Goal: Information Seeking & Learning: Learn about a topic

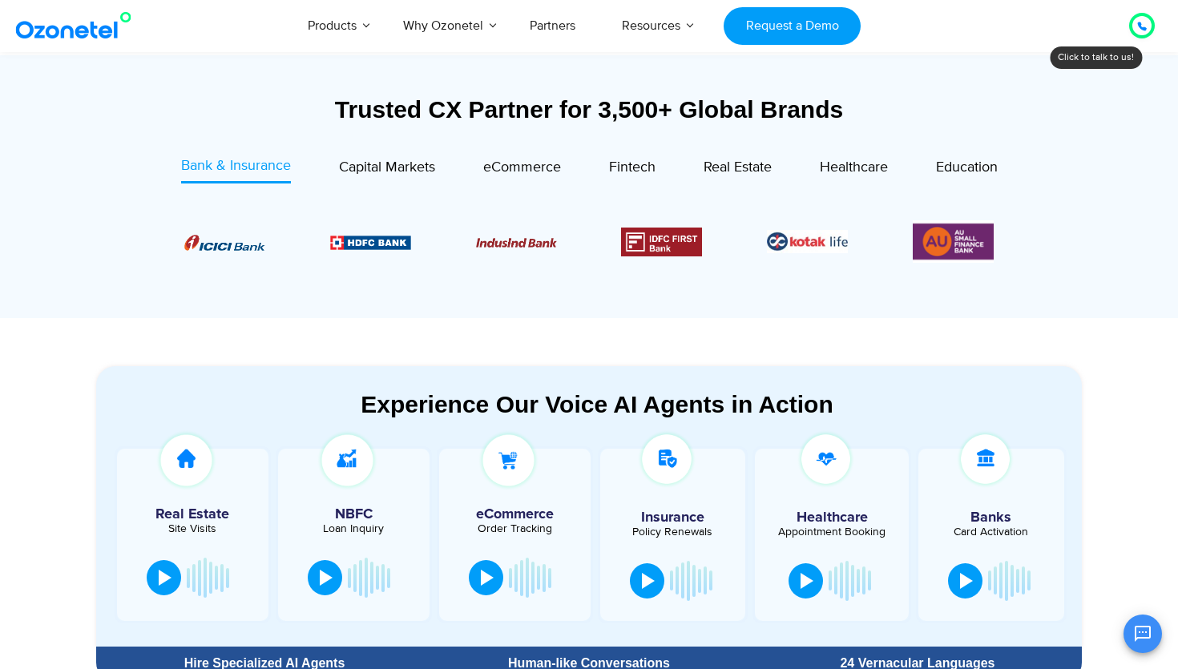
scroll to position [580, 0]
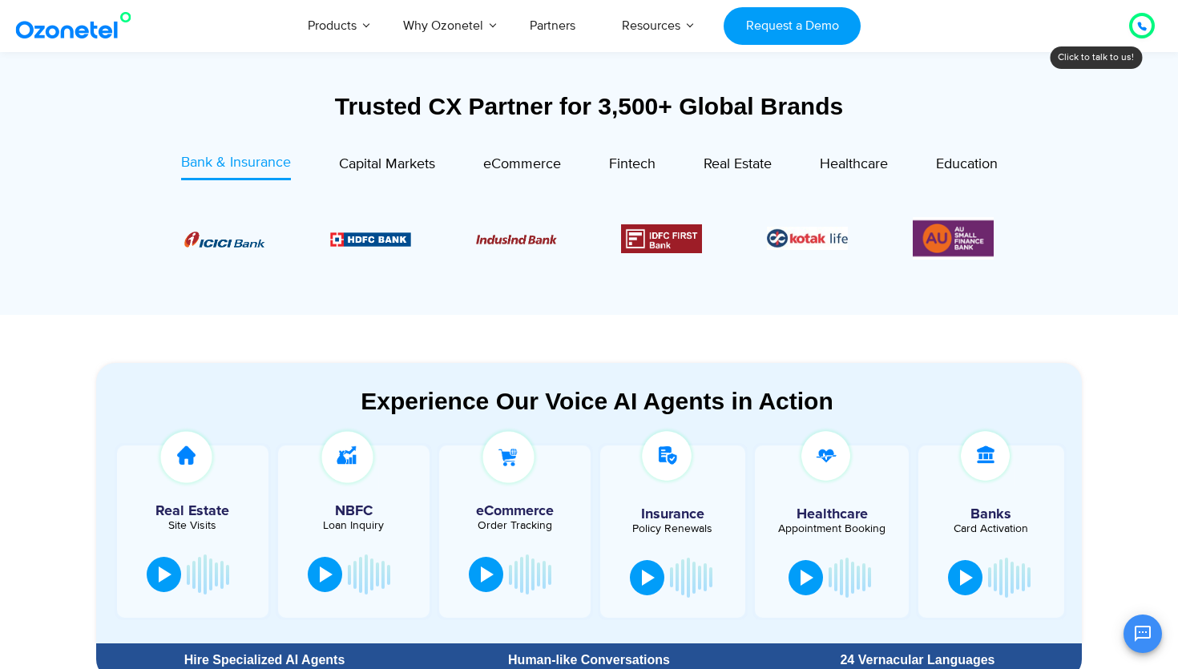
click at [471, 386] on section "Experience Our Voice AI Agents in Action Real Estate Site Visits NBFC Loan Inqu…" at bounding box center [589, 503] width 986 height 281
click at [506, 407] on div "Experience Our Voice AI Agents in Action" at bounding box center [597, 401] width 970 height 28
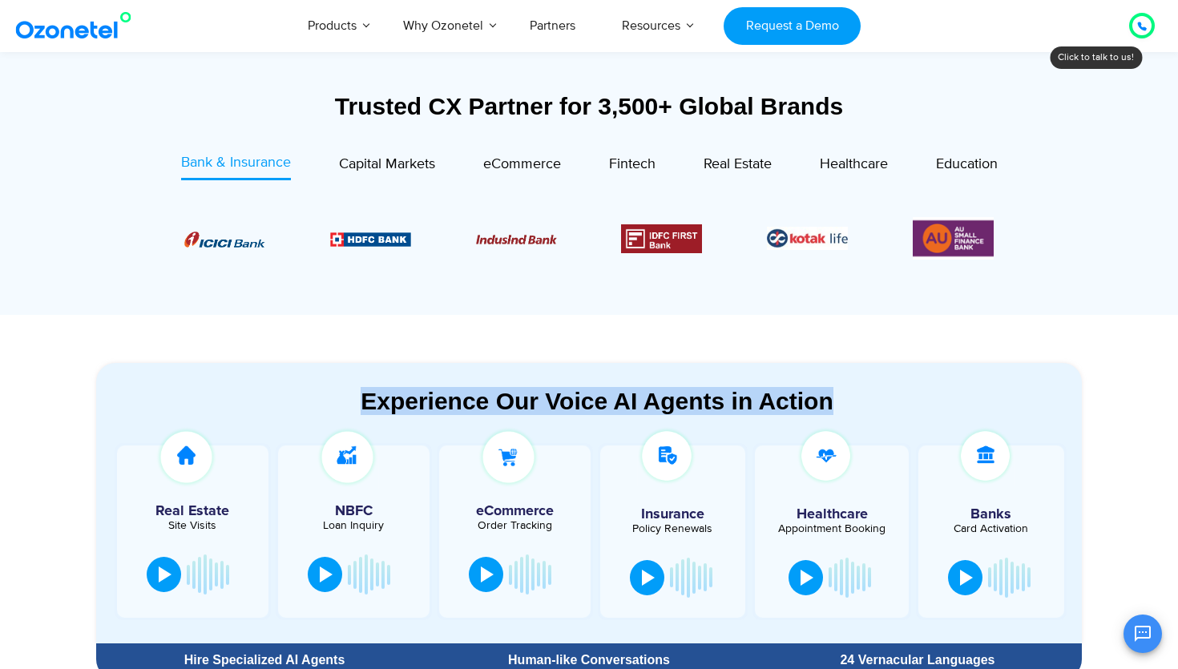
click at [506, 407] on div "Experience Our Voice AI Agents in Action" at bounding box center [597, 401] width 970 height 28
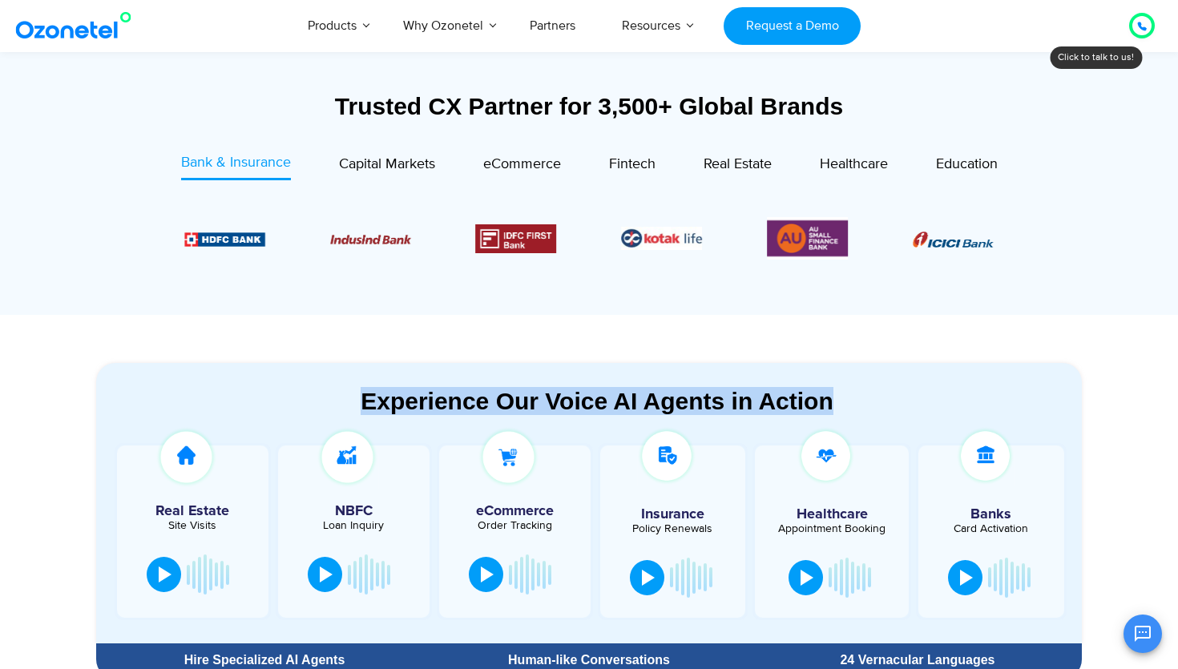
click at [686, 329] on section "Experience Our Voice AI Agents in Action Real Estate Site Visits NBFC Loan Inqu…" at bounding box center [589, 501] width 1178 height 372
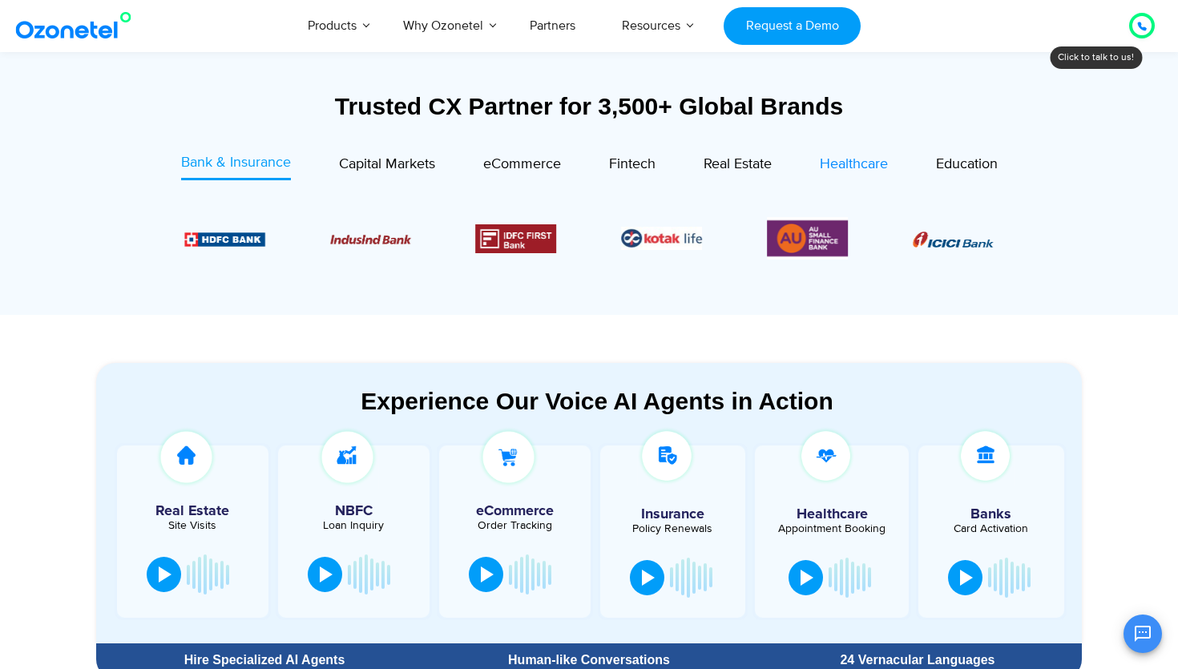
click at [872, 160] on span "Healthcare" at bounding box center [854, 165] width 68 height 18
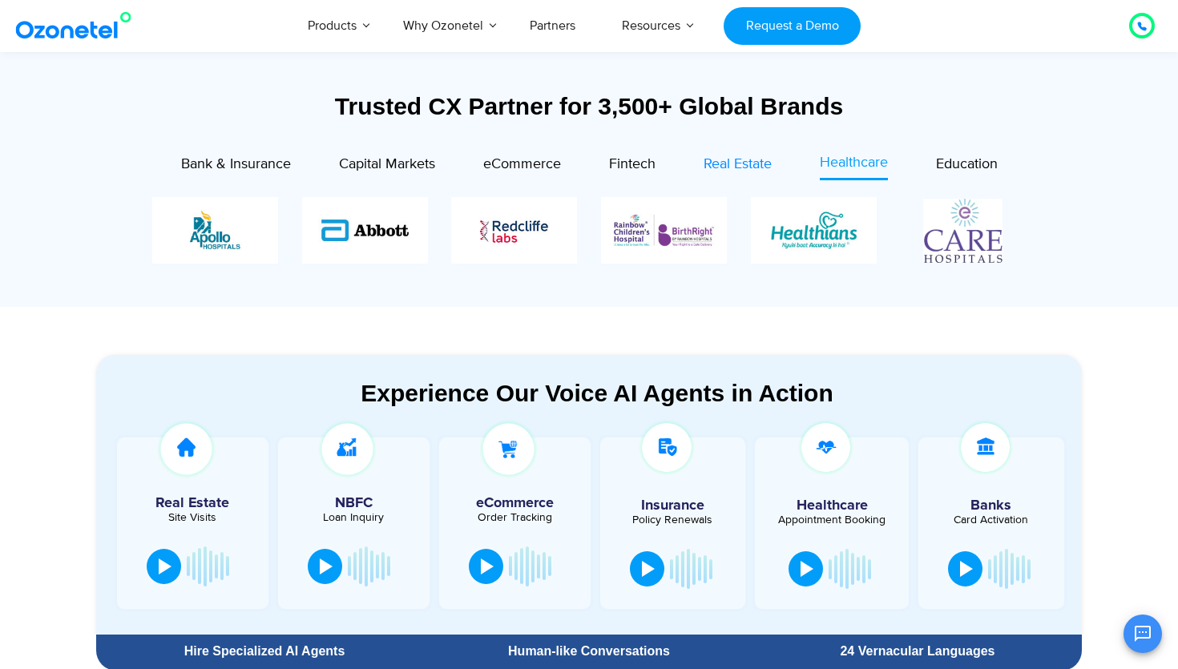
click at [720, 168] on span "Real Estate" at bounding box center [738, 165] width 68 height 18
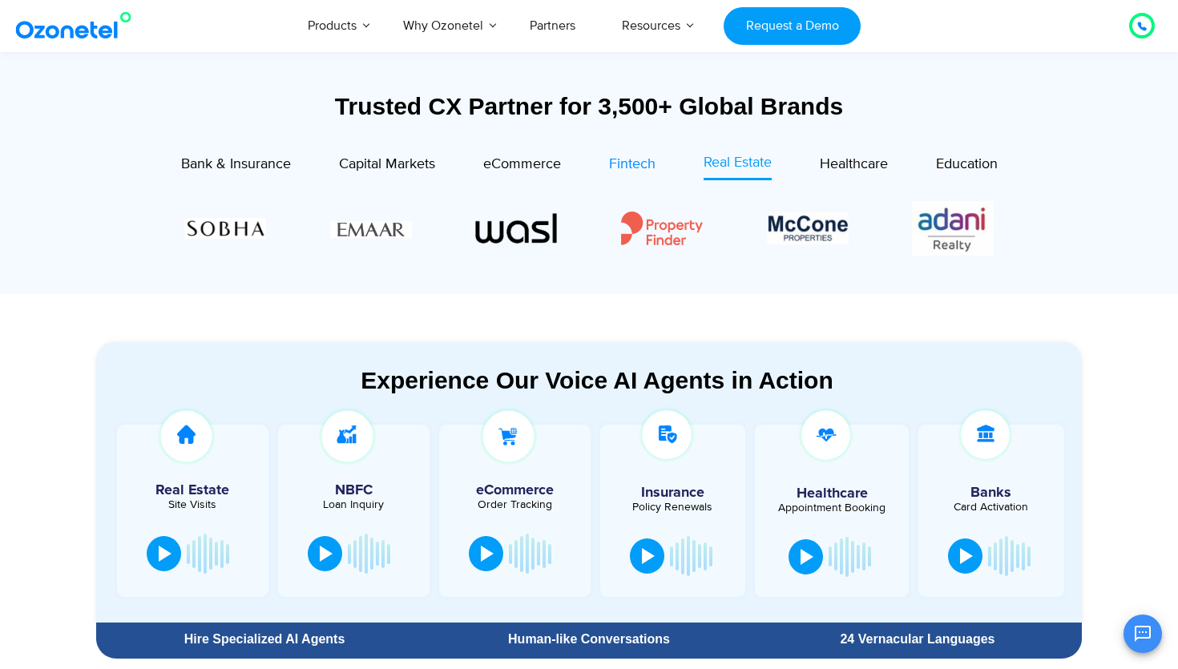
click at [632, 156] on span "Fintech" at bounding box center [632, 165] width 46 height 18
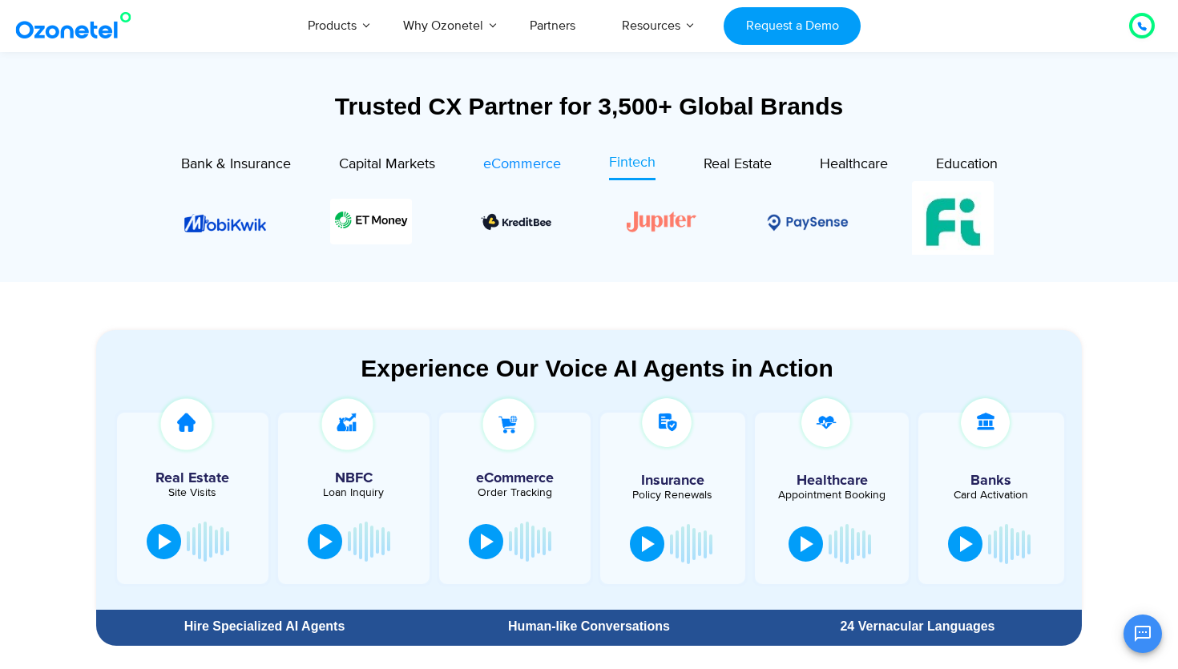
click at [530, 162] on span "eCommerce" at bounding box center [522, 165] width 78 height 18
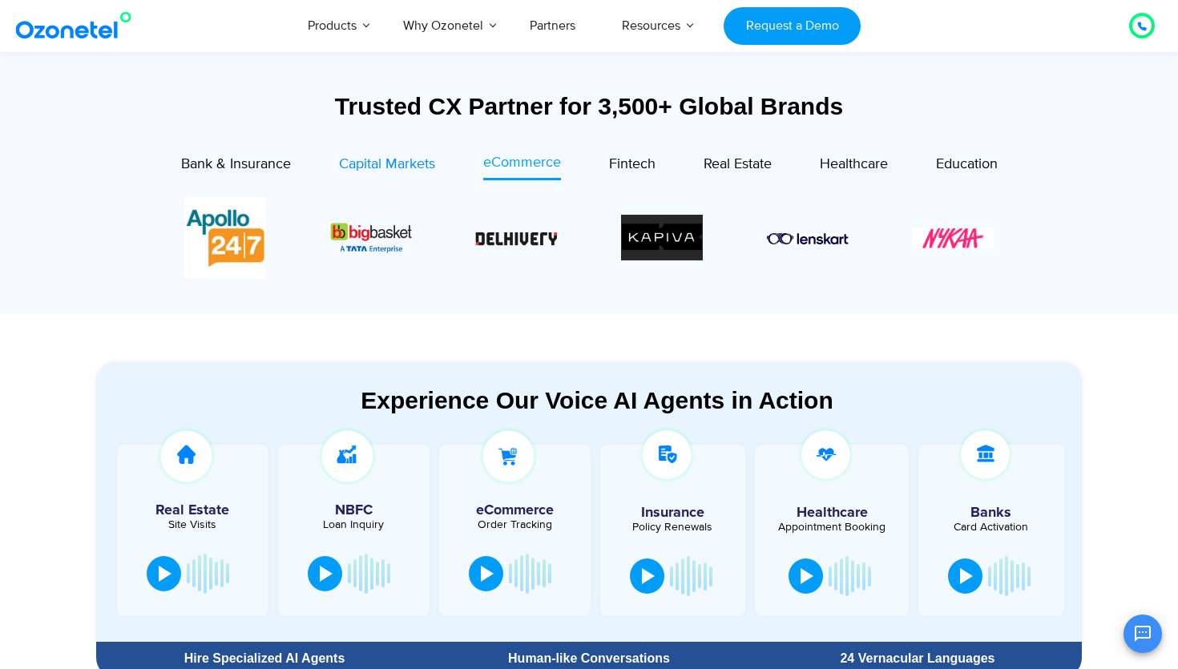
click at [389, 162] on span "Capital Markets" at bounding box center [387, 165] width 96 height 18
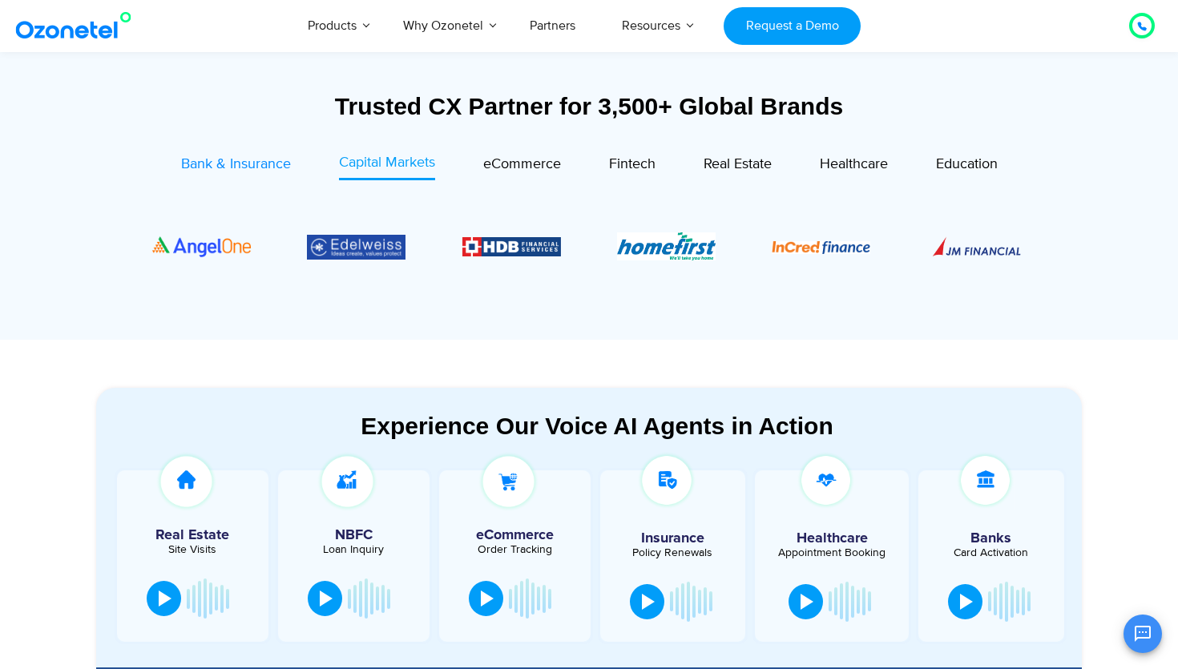
click at [241, 161] on span "Bank & Insurance" at bounding box center [236, 165] width 110 height 18
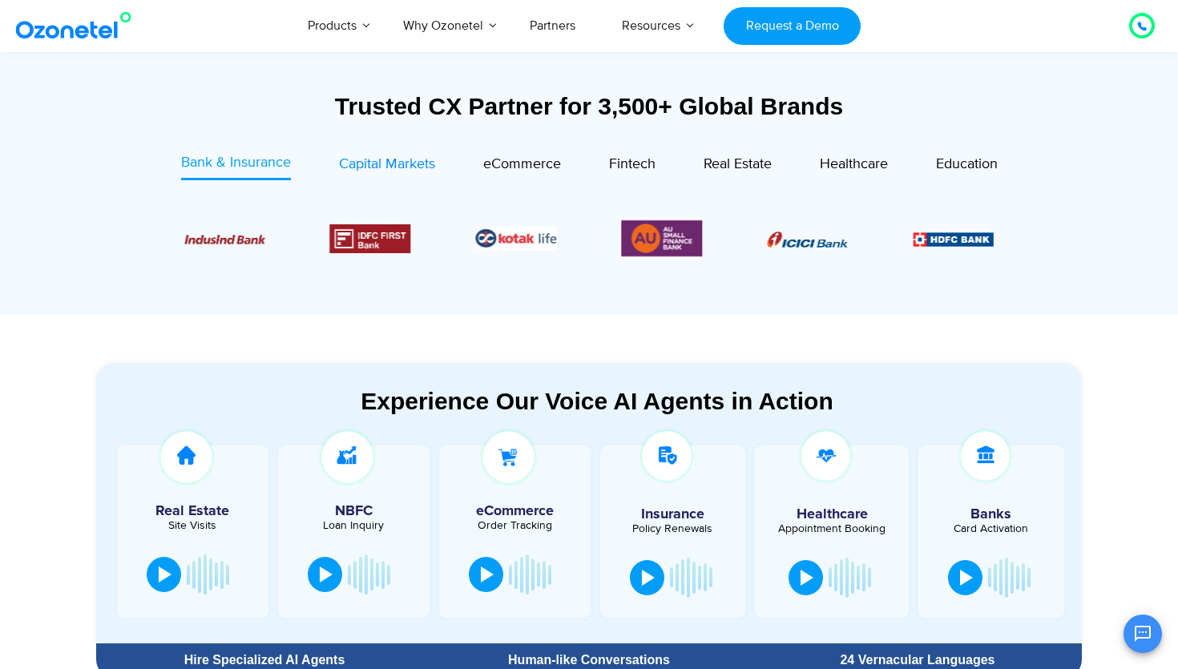
click at [400, 159] on span "Capital Markets" at bounding box center [387, 165] width 96 height 18
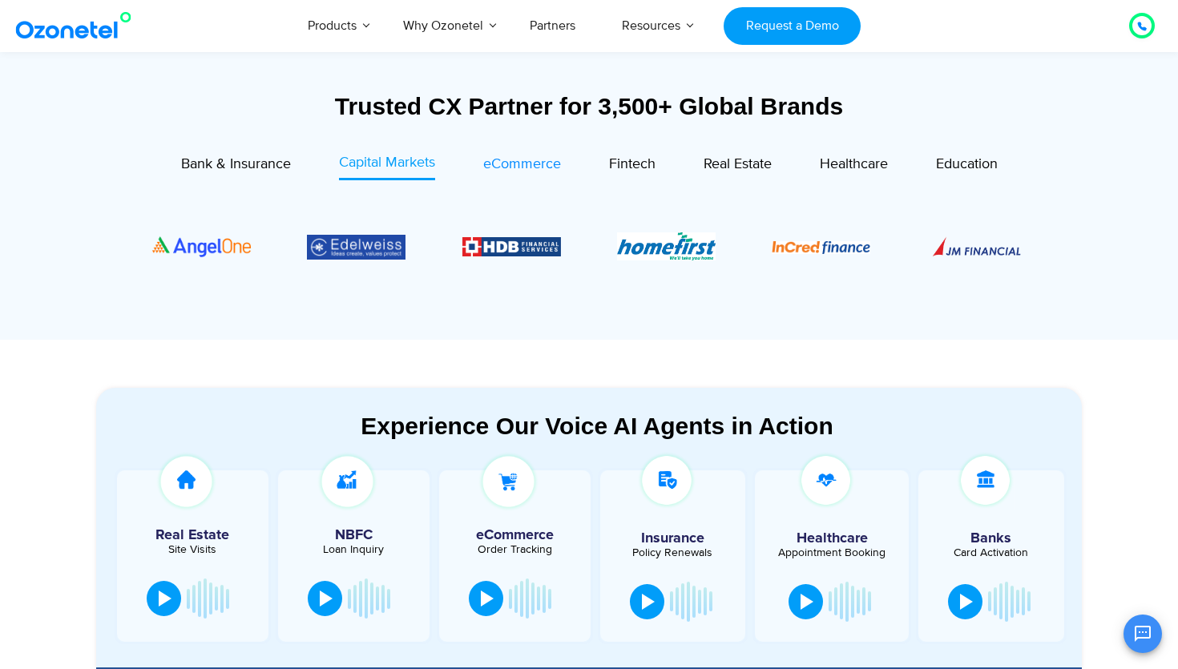
click at [511, 159] on span "eCommerce" at bounding box center [522, 165] width 78 height 18
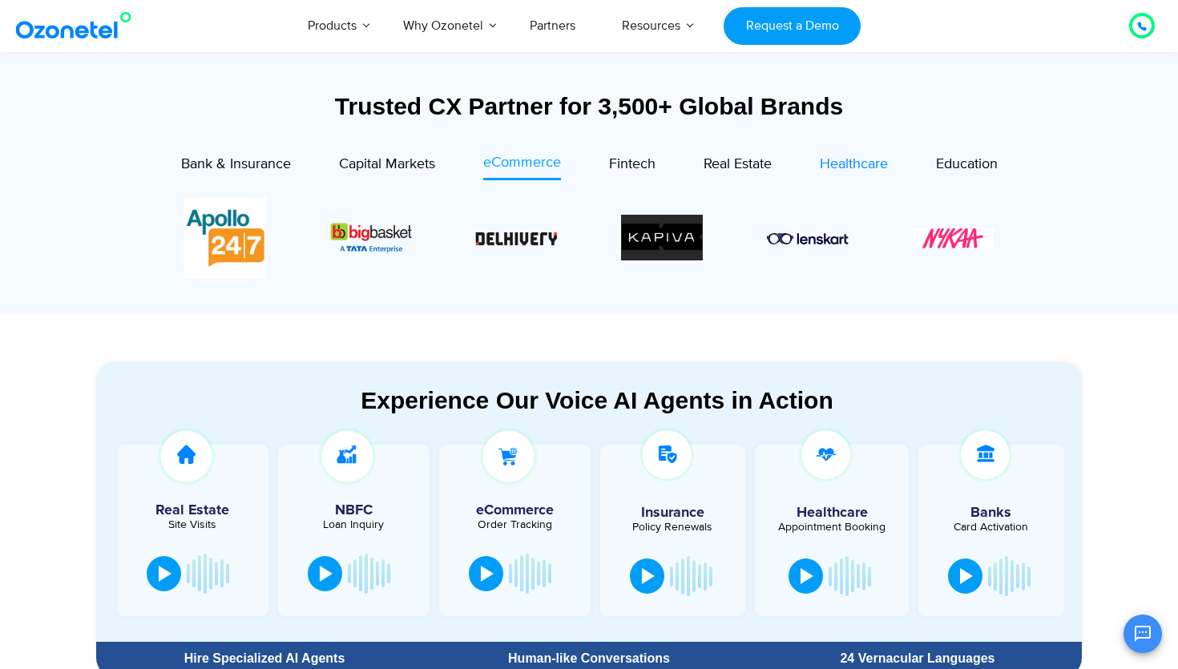
click at [844, 156] on span "Healthcare" at bounding box center [854, 165] width 68 height 18
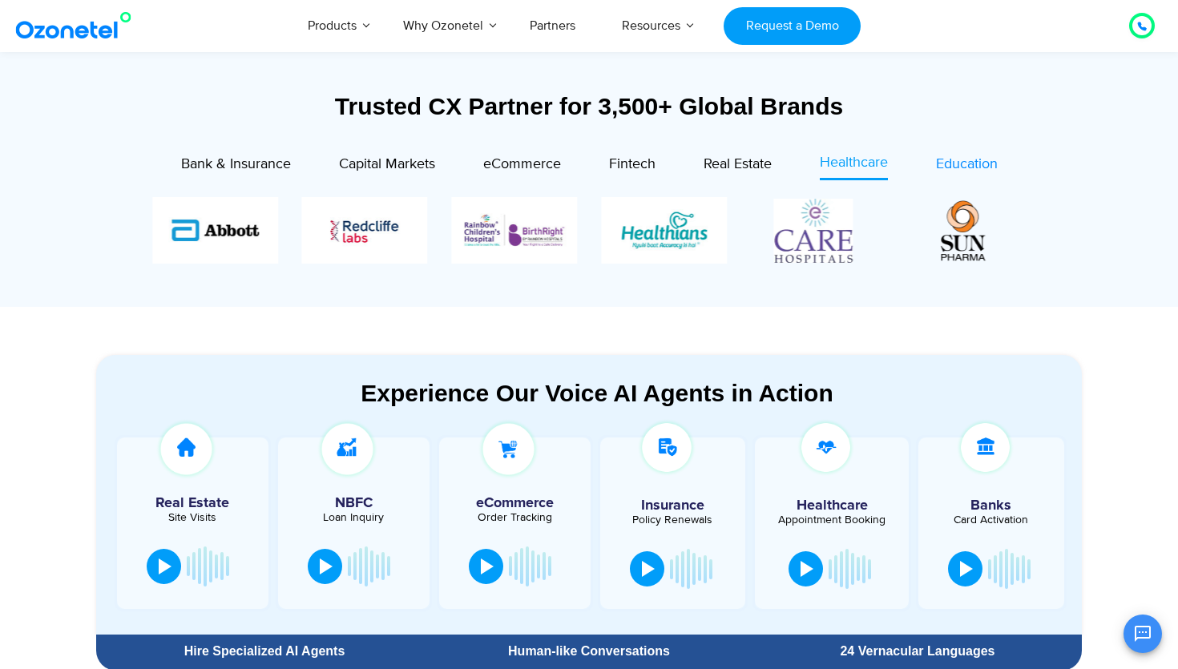
click at [979, 158] on span "Education" at bounding box center [967, 165] width 62 height 18
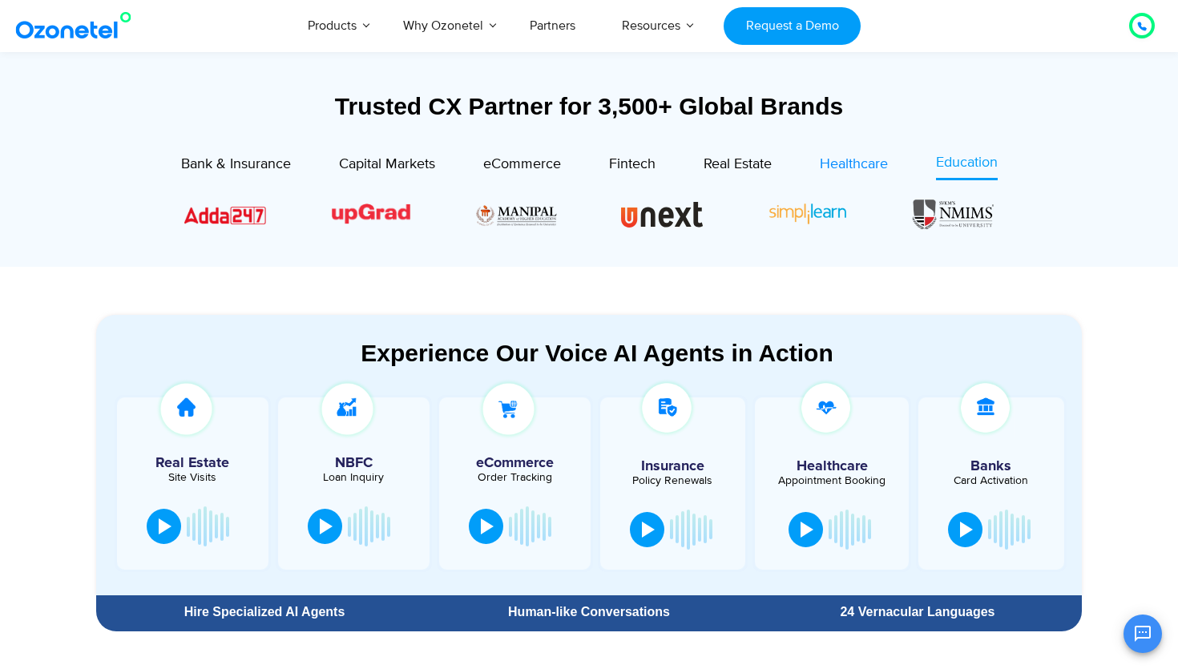
click at [880, 173] on div "Healthcare" at bounding box center [854, 165] width 68 height 22
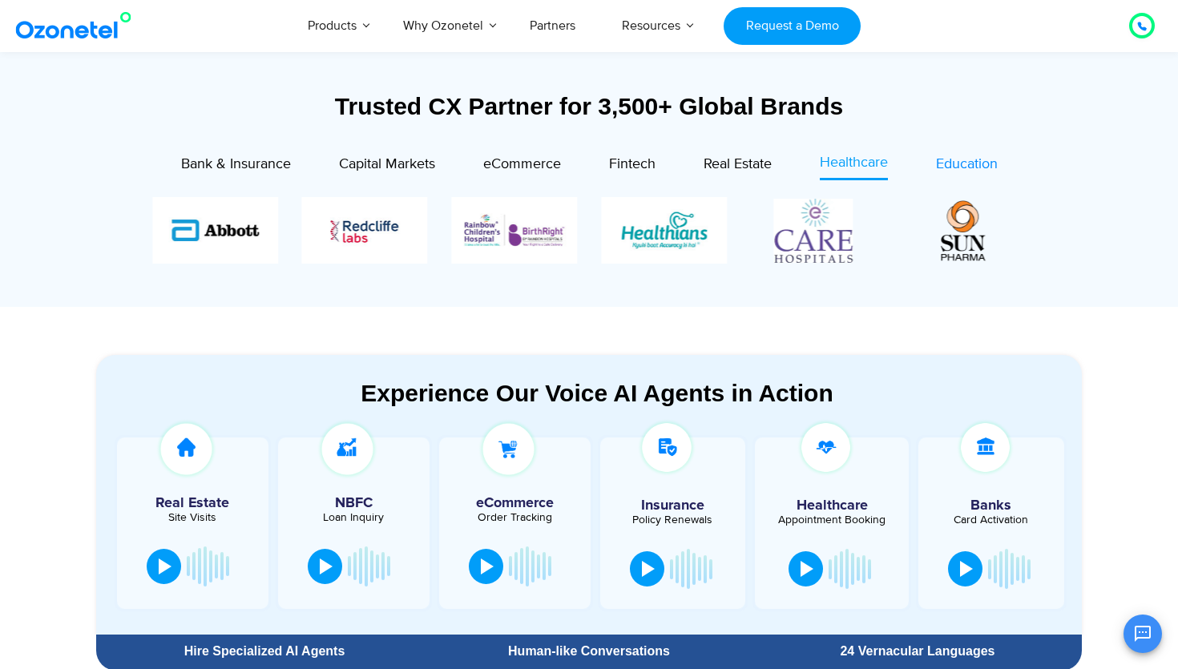
click at [970, 161] on span "Education" at bounding box center [967, 165] width 62 height 18
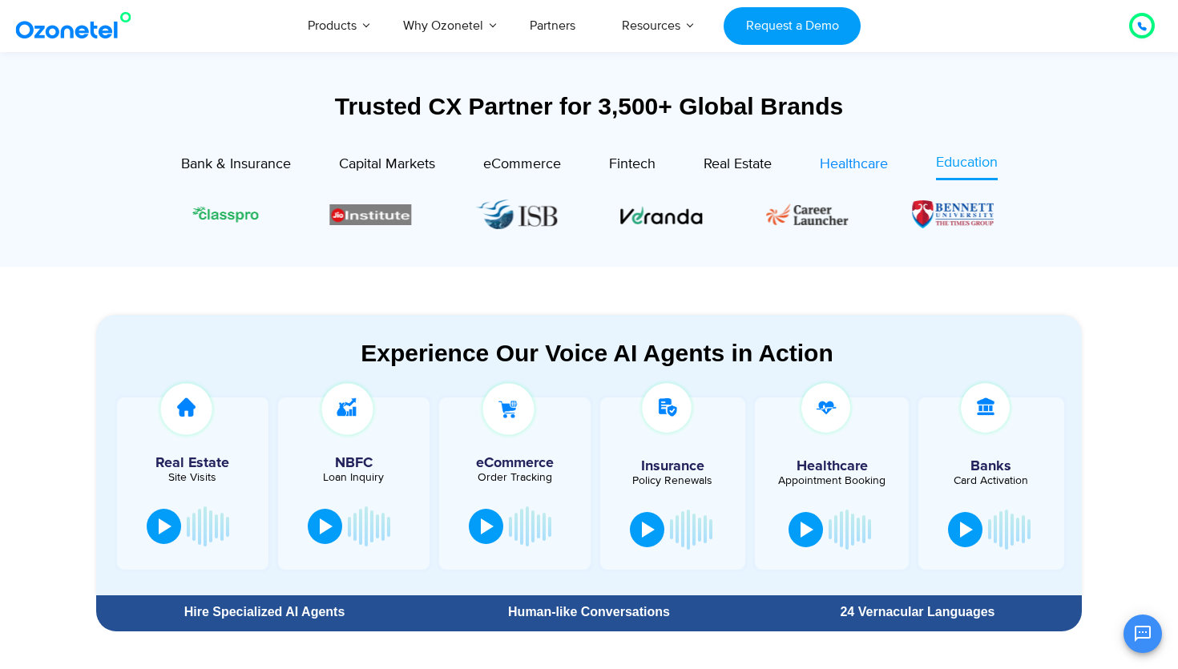
click at [858, 158] on span "Healthcare" at bounding box center [854, 165] width 68 height 18
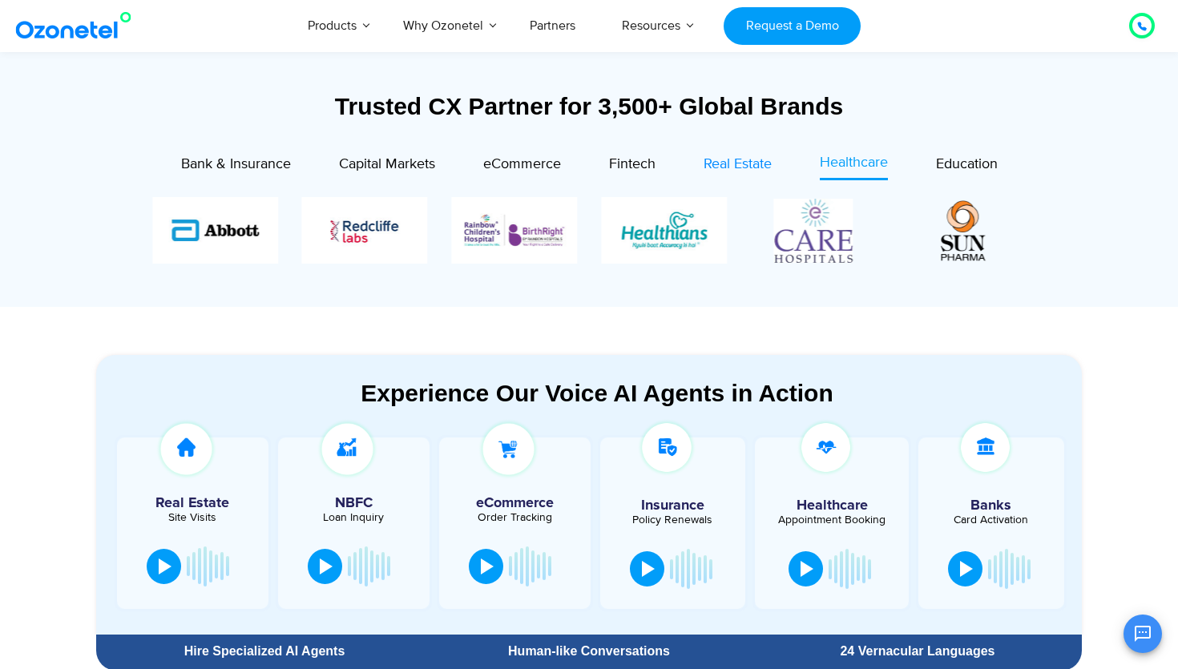
click at [733, 169] on span "Real Estate" at bounding box center [738, 165] width 68 height 18
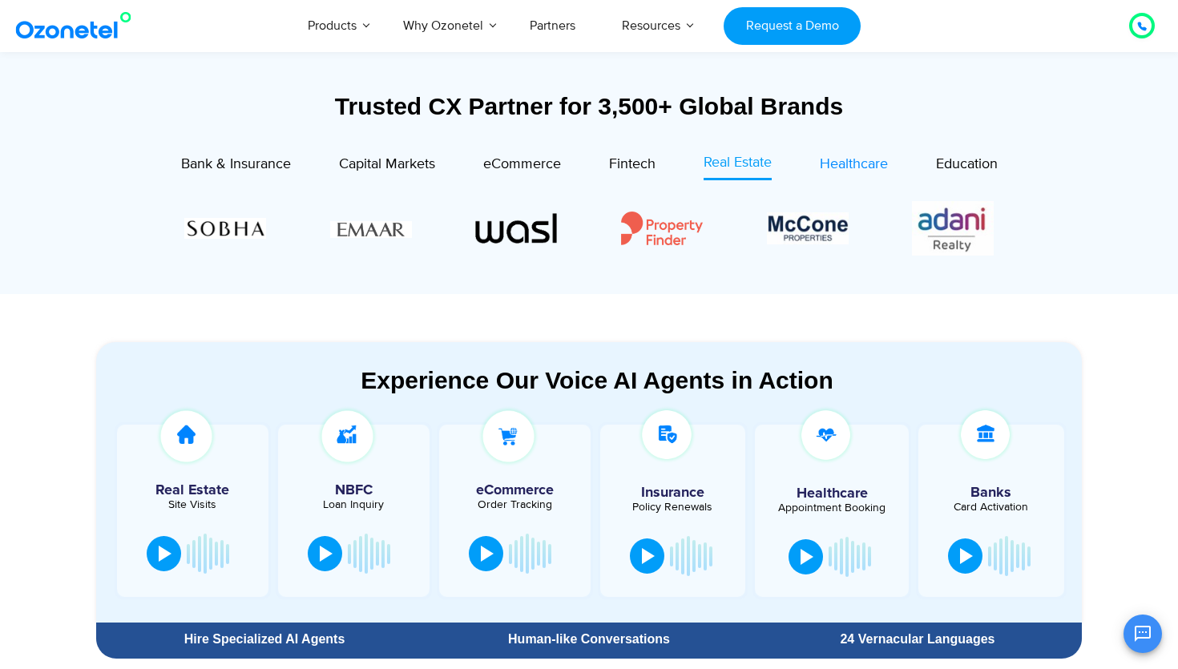
click at [854, 169] on span "Healthcare" at bounding box center [854, 165] width 68 height 18
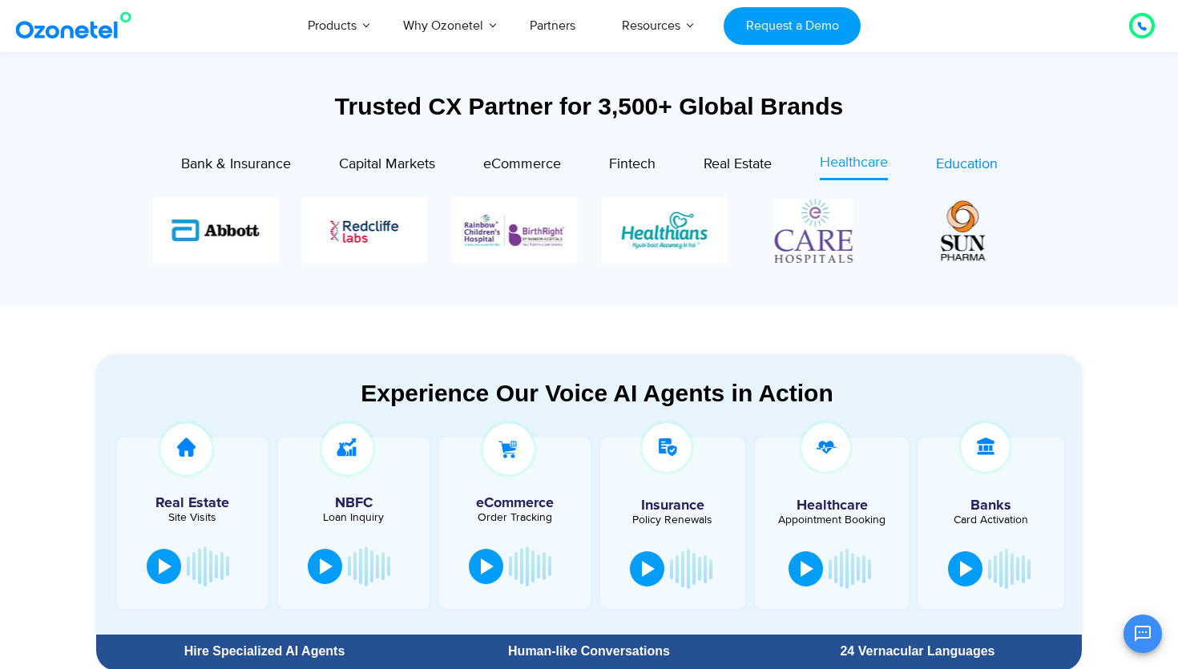
click at [944, 164] on span "Education" at bounding box center [967, 165] width 62 height 18
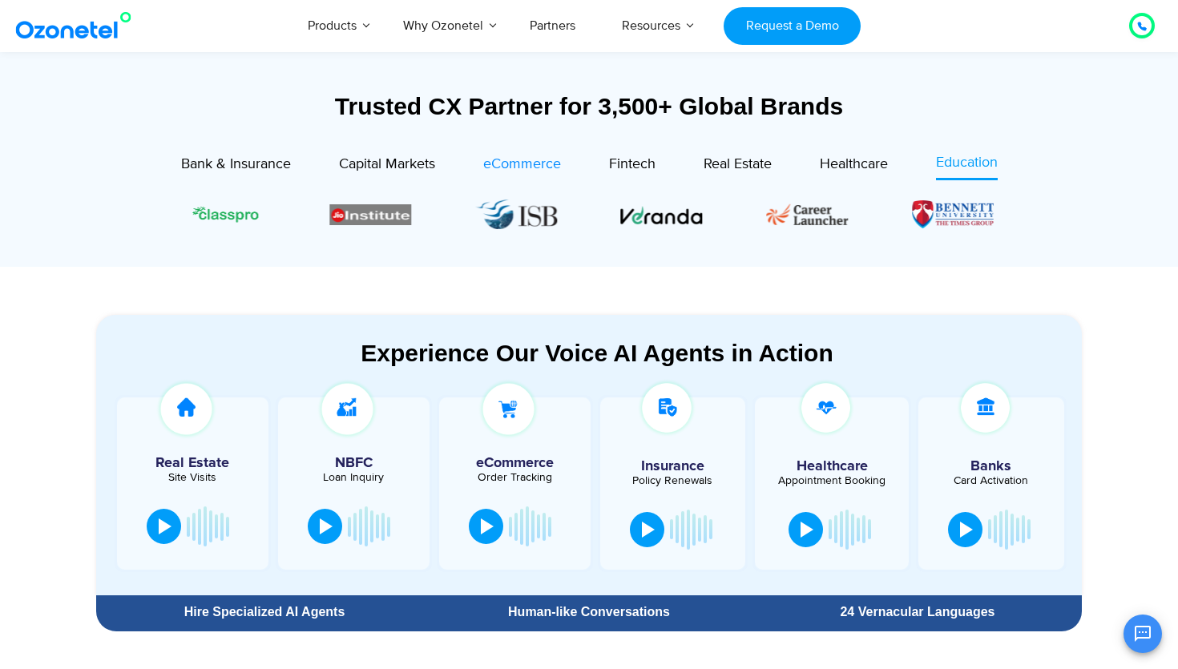
click at [502, 166] on span "eCommerce" at bounding box center [522, 165] width 78 height 18
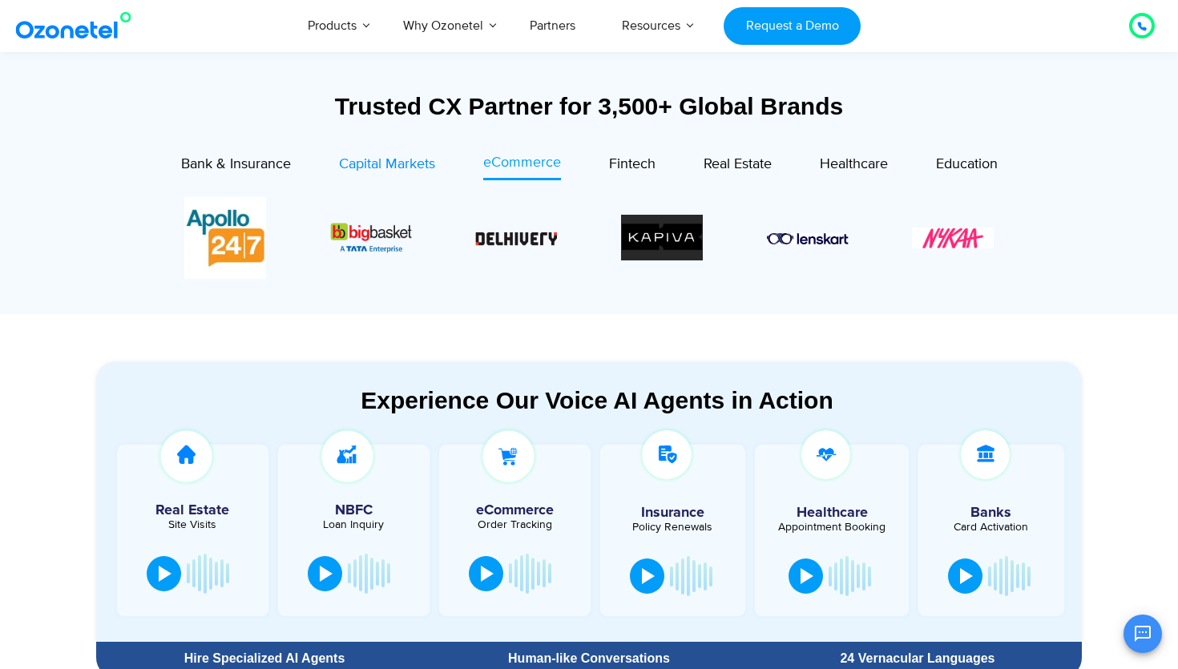
click at [394, 165] on span "Capital Markets" at bounding box center [387, 165] width 96 height 18
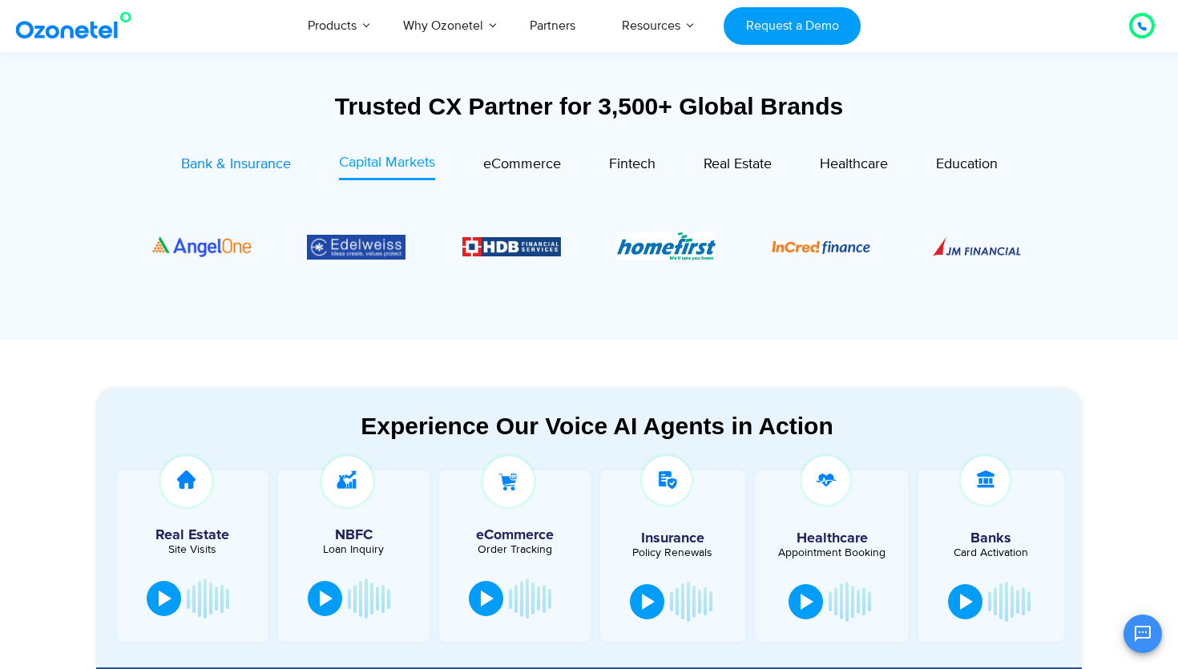
click at [234, 165] on span "Bank & Insurance" at bounding box center [236, 165] width 110 height 18
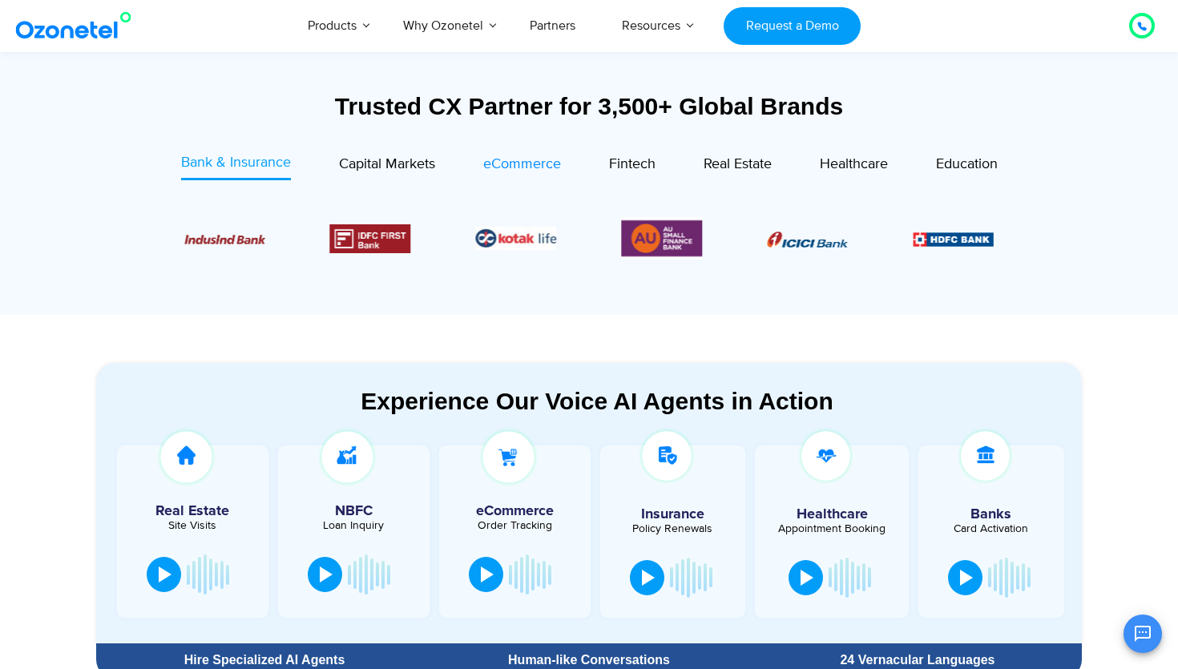
click at [523, 157] on span "eCommerce" at bounding box center [522, 165] width 78 height 18
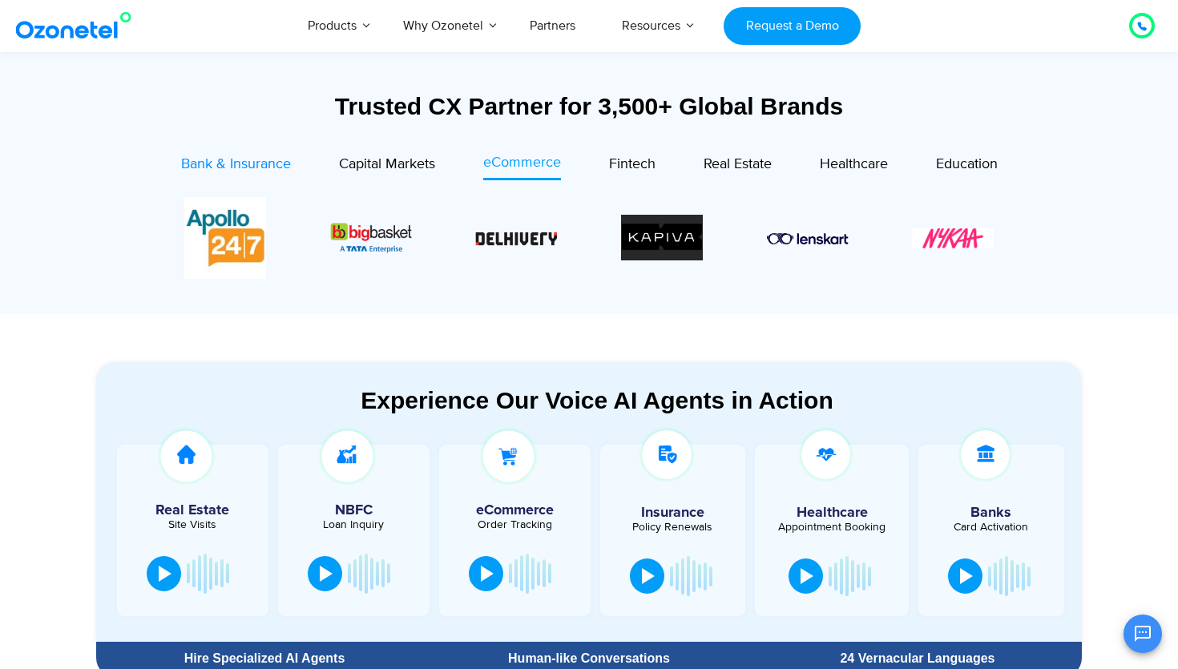
click at [217, 168] on span "Bank & Insurance" at bounding box center [236, 165] width 110 height 18
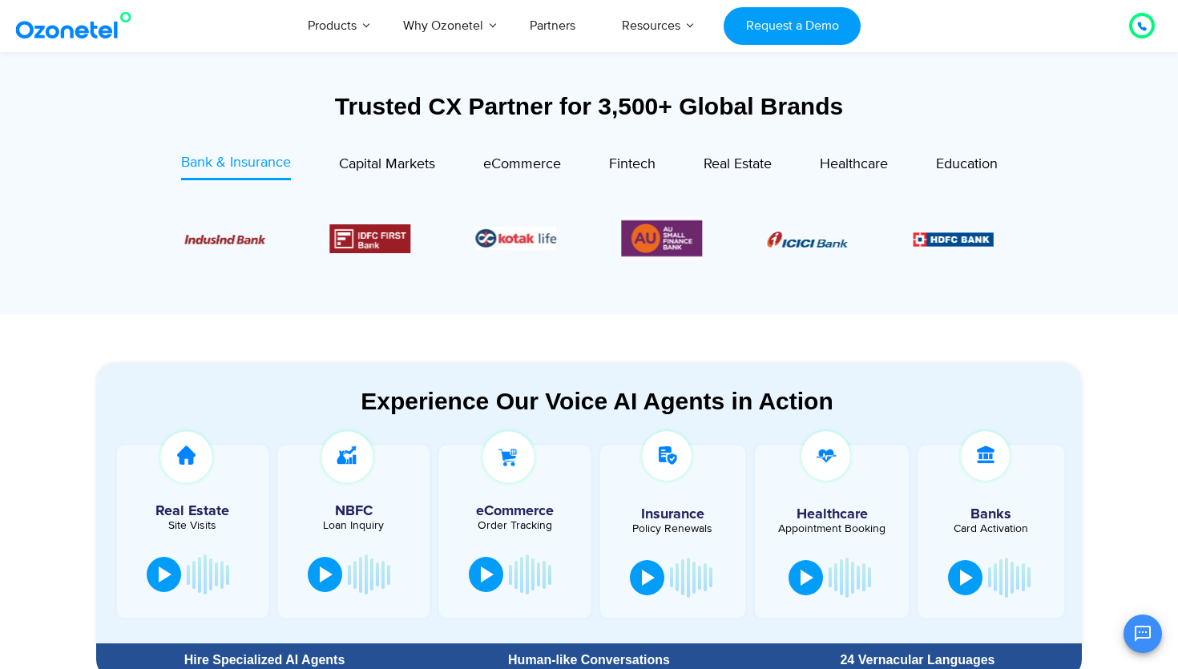
click at [696, 154] on div "Real Estate" at bounding box center [714, 166] width 116 height 28
click at [725, 154] on div "Real Estate" at bounding box center [738, 165] width 68 height 22
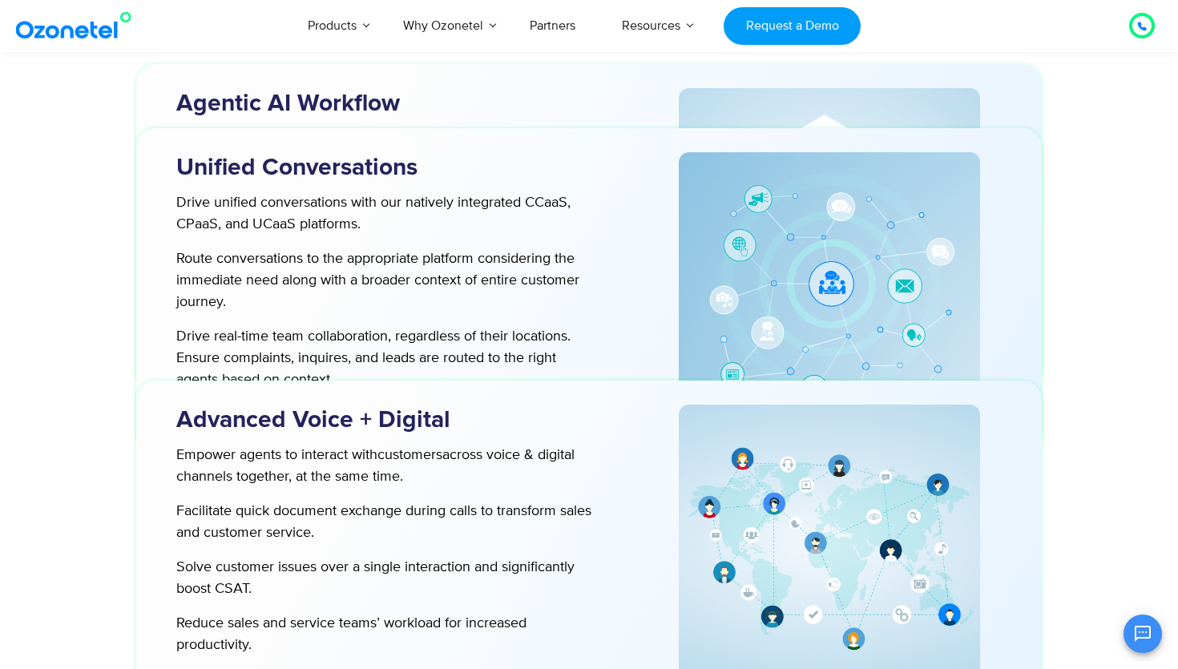
scroll to position [4548, 0]
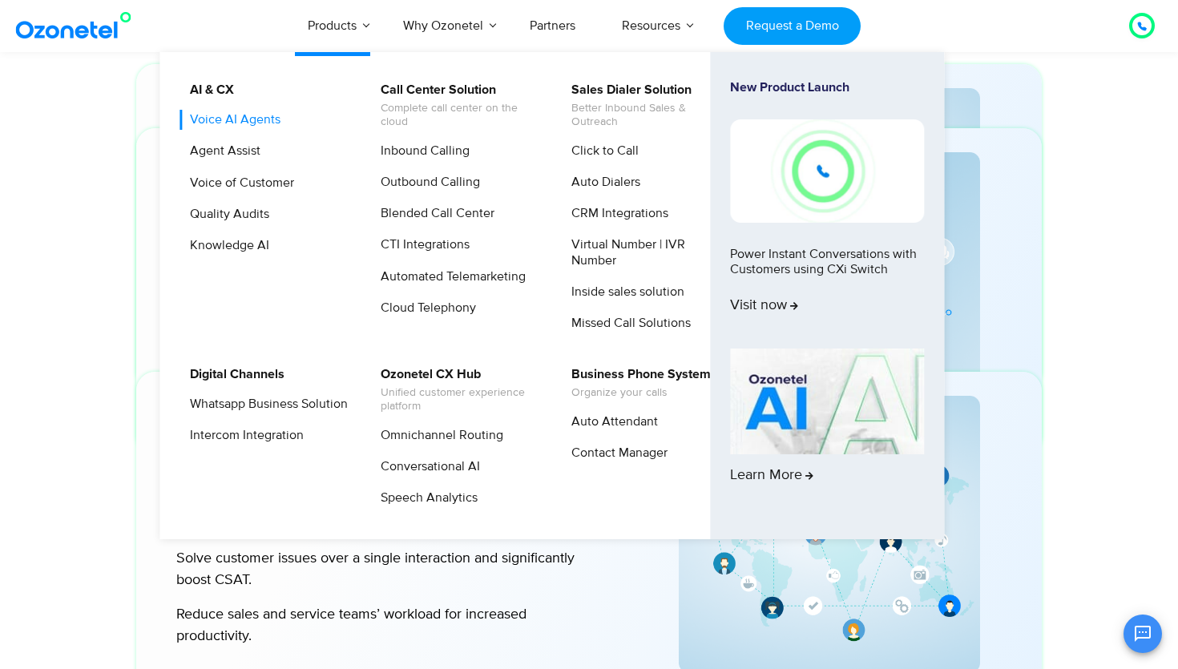
click at [241, 119] on link "Voice AI Agents" at bounding box center [231, 120] width 103 height 20
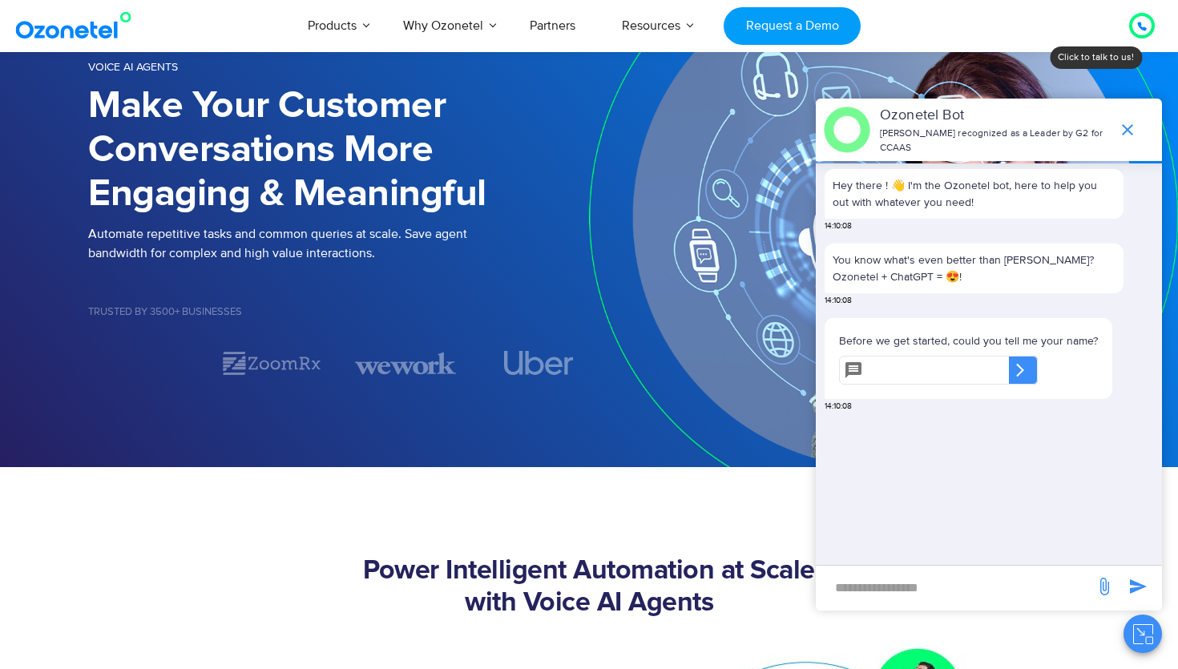
scroll to position [126, 0]
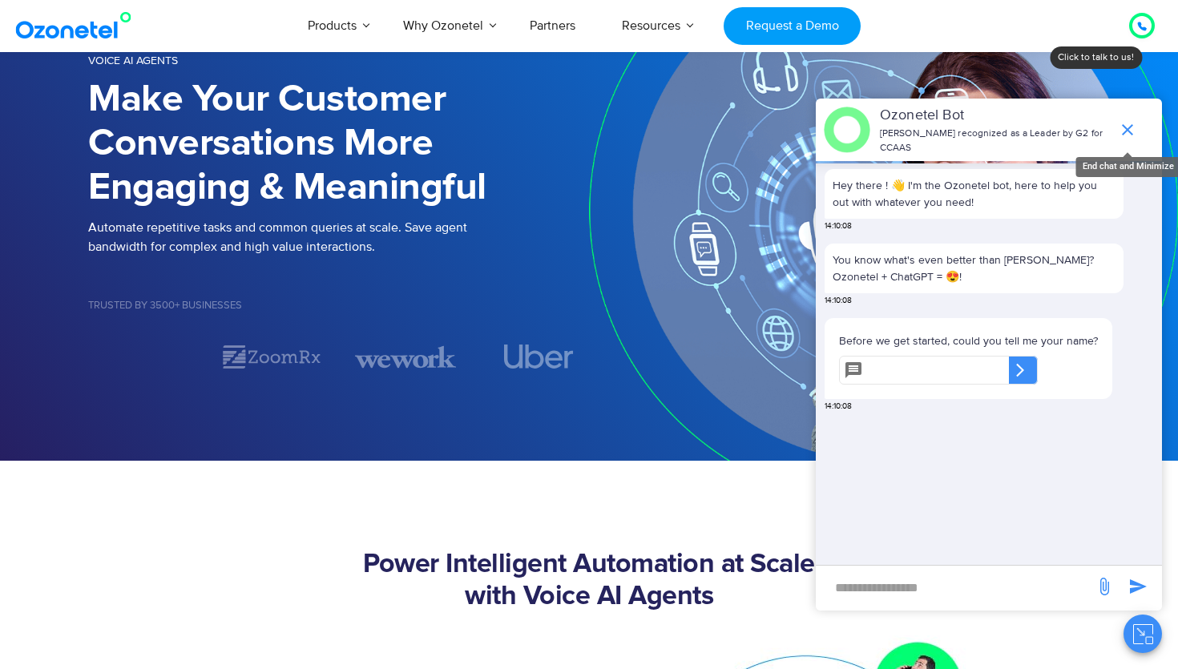
click at [1124, 130] on icon "end chat or minimize" at bounding box center [1127, 129] width 19 height 19
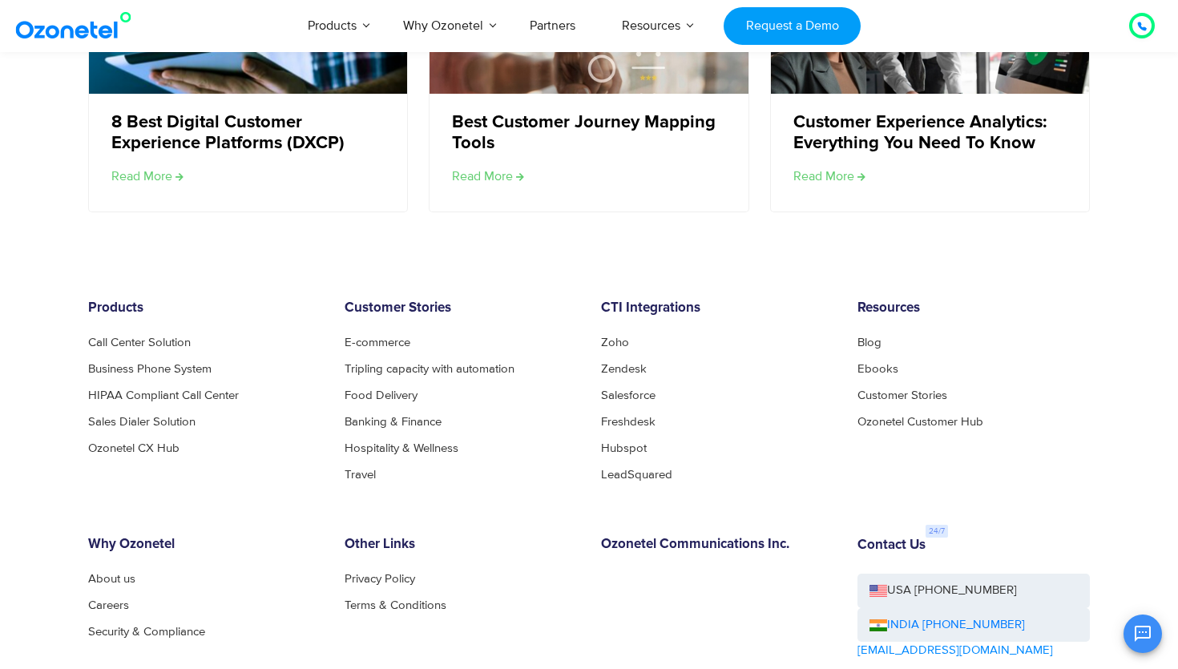
scroll to position [3345, 0]
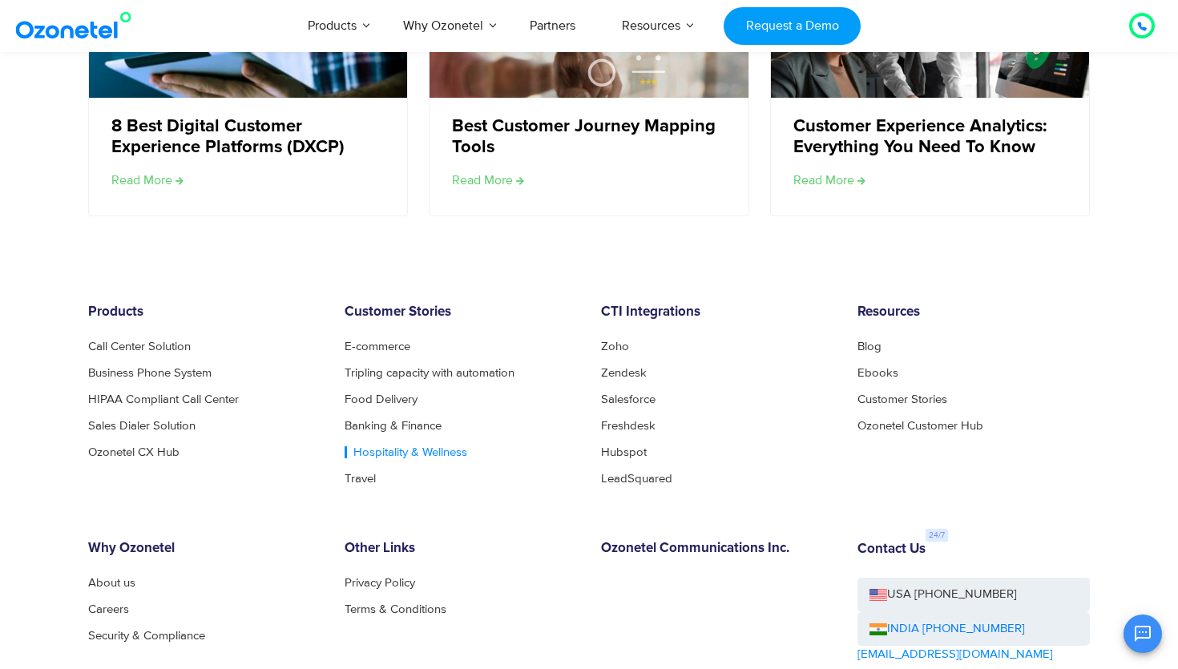
click at [403, 453] on link "Hospitality & Wellness" at bounding box center [406, 453] width 123 height 12
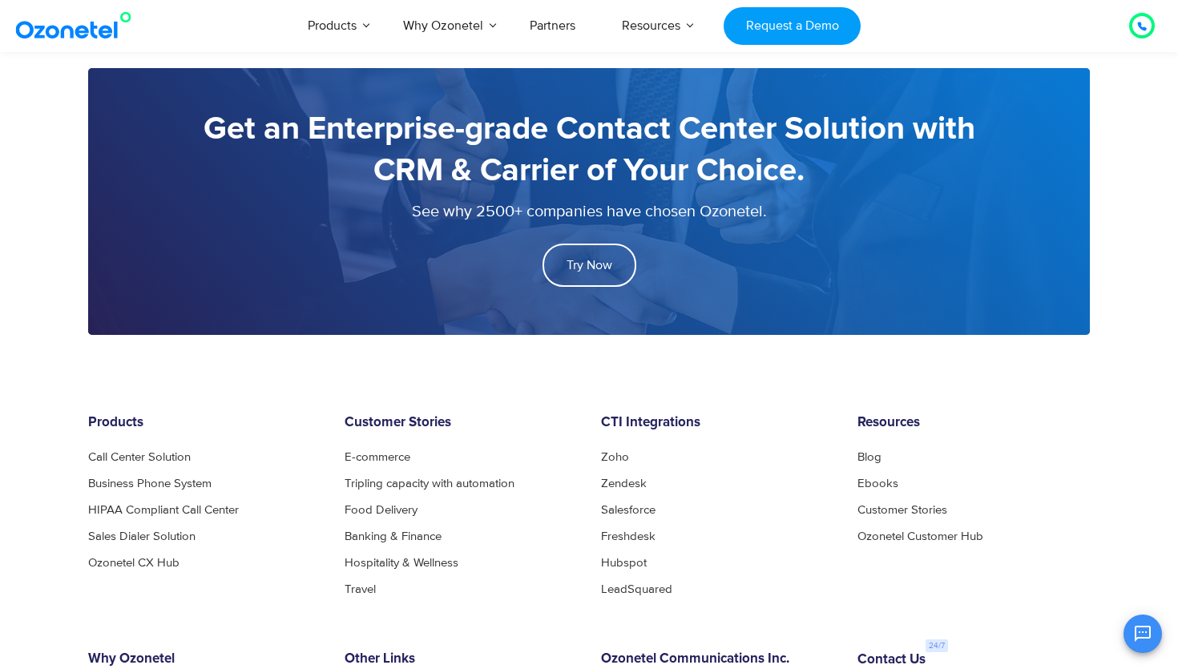
scroll to position [2740, 0]
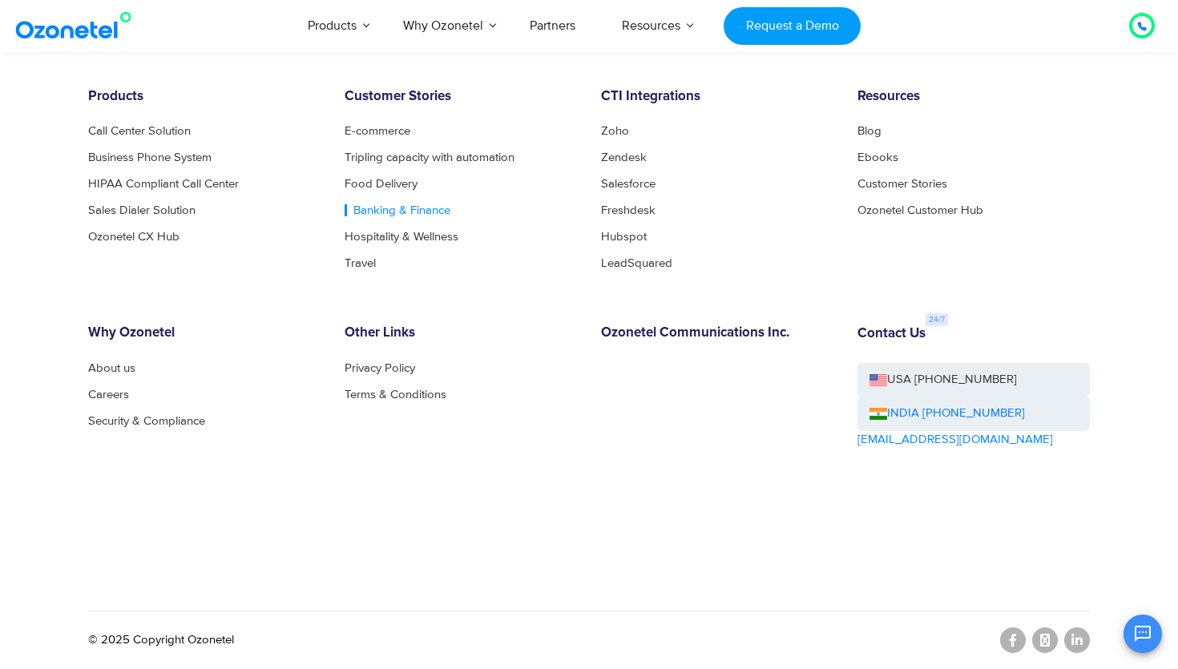
click at [367, 213] on link "Banking & Finance" at bounding box center [398, 210] width 106 height 12
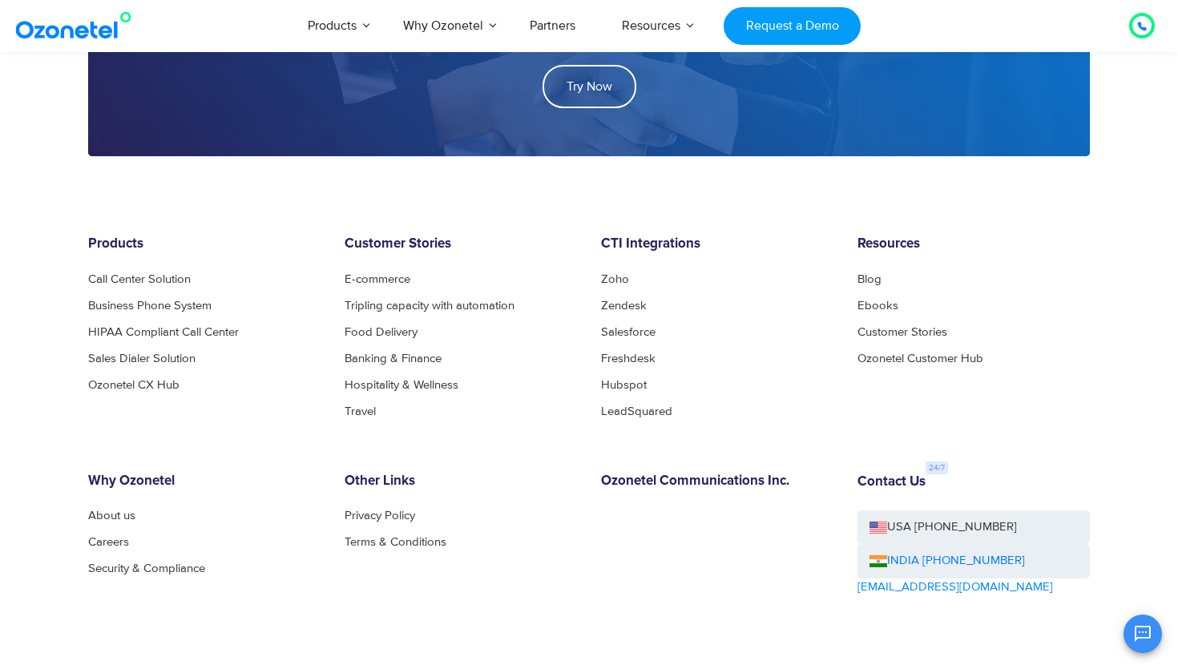
scroll to position [2692, 0]
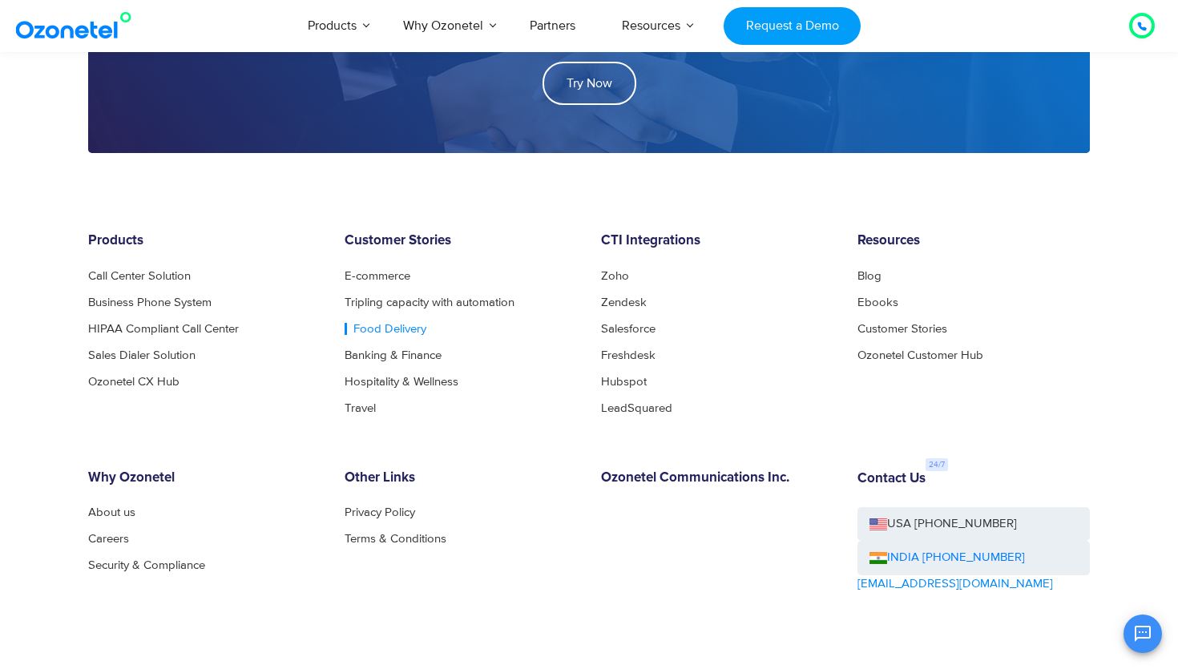
click at [362, 323] on link "Food Delivery" at bounding box center [386, 329] width 82 height 12
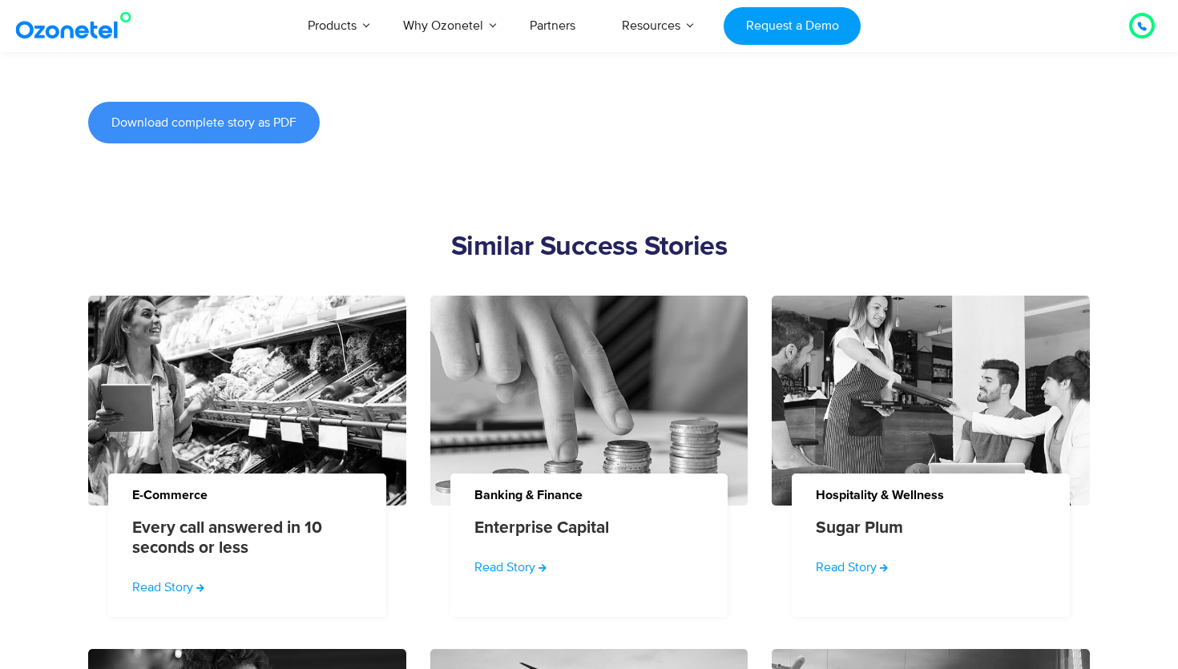
scroll to position [1538, 0]
